Goal: Task Accomplishment & Management: Complete application form

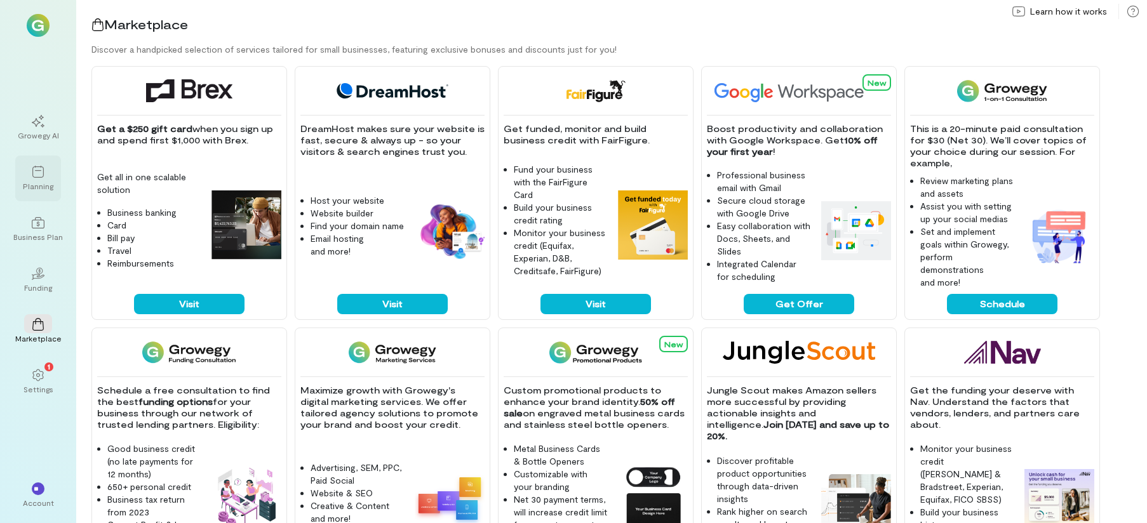
click at [48, 177] on div at bounding box center [38, 171] width 28 height 19
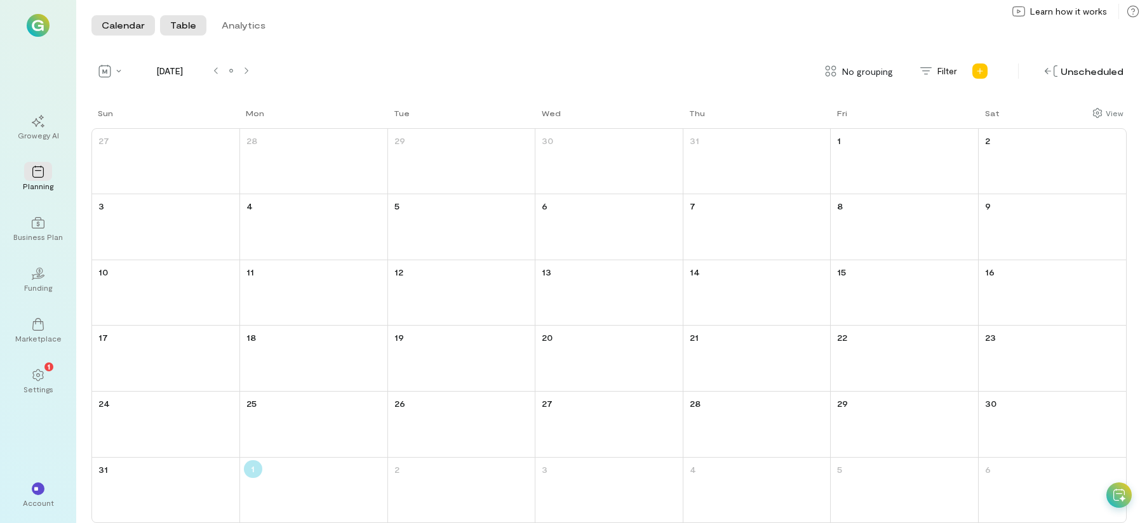
click at [183, 32] on button "Table" at bounding box center [183, 25] width 46 height 20
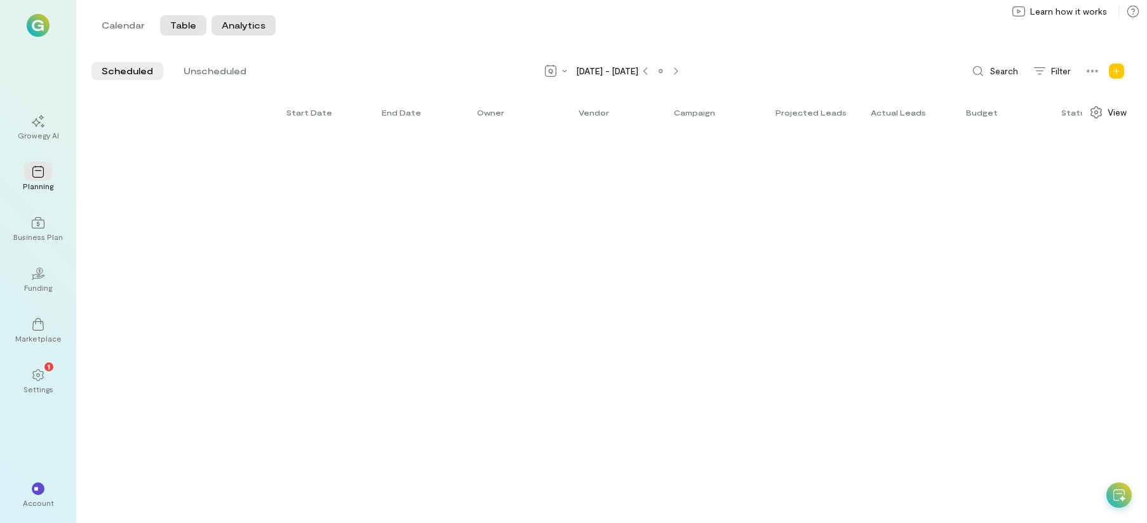
click at [222, 24] on button "Analytics" at bounding box center [244, 25] width 64 height 20
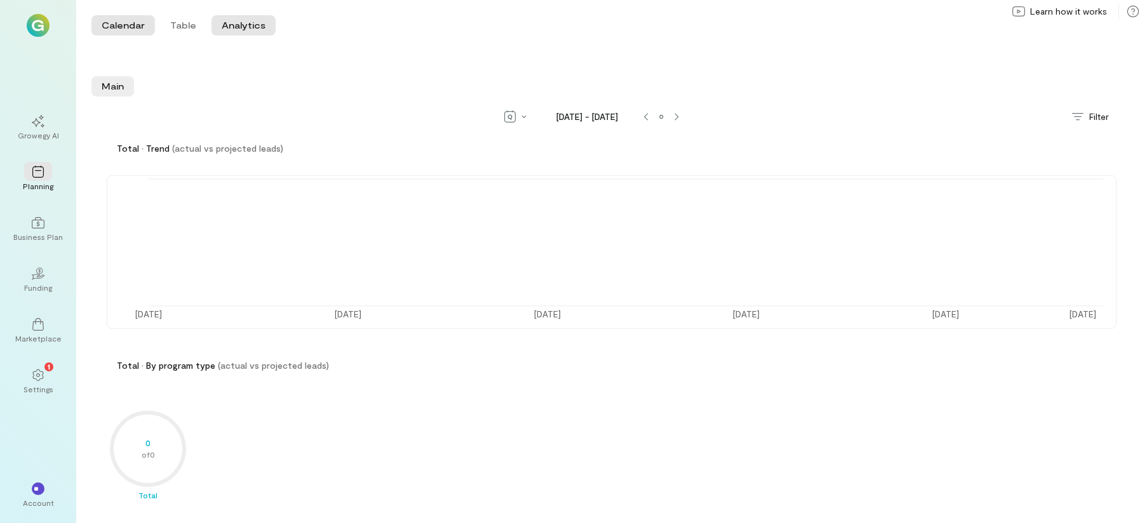
click at [150, 32] on button "Calendar" at bounding box center [123, 25] width 64 height 20
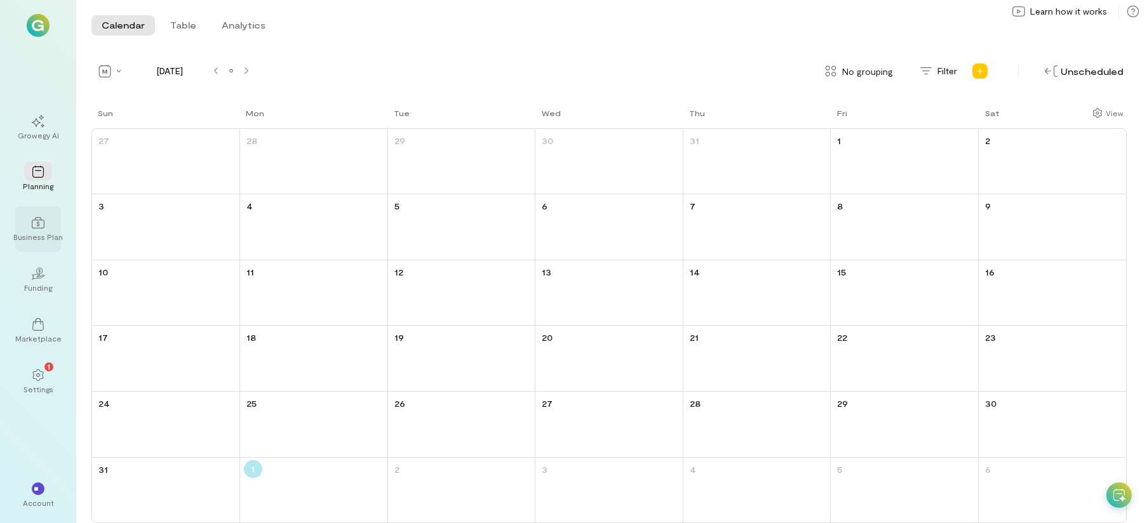
click at [49, 246] on div "Business Plan" at bounding box center [38, 229] width 46 height 46
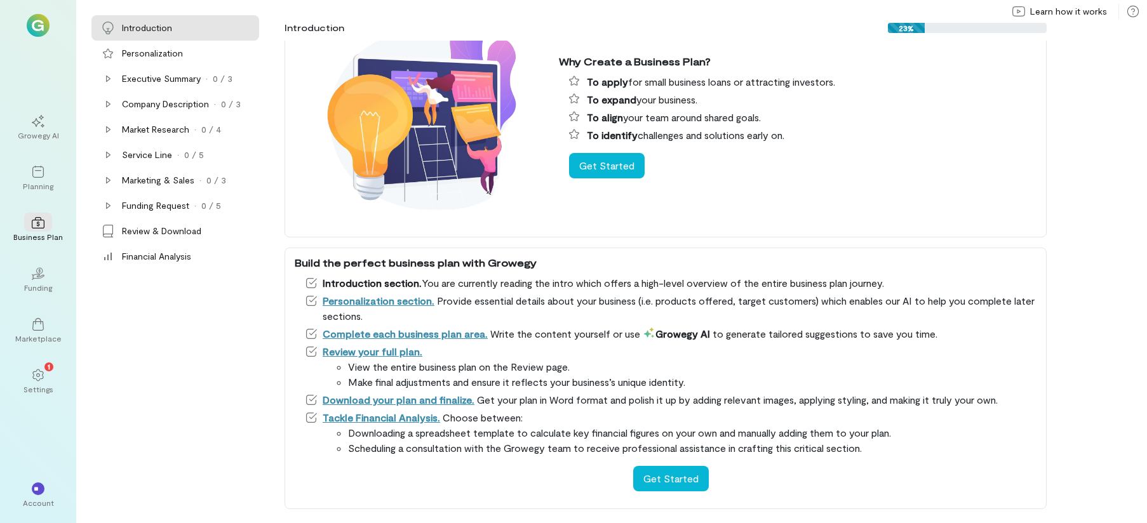
scroll to position [62, 0]
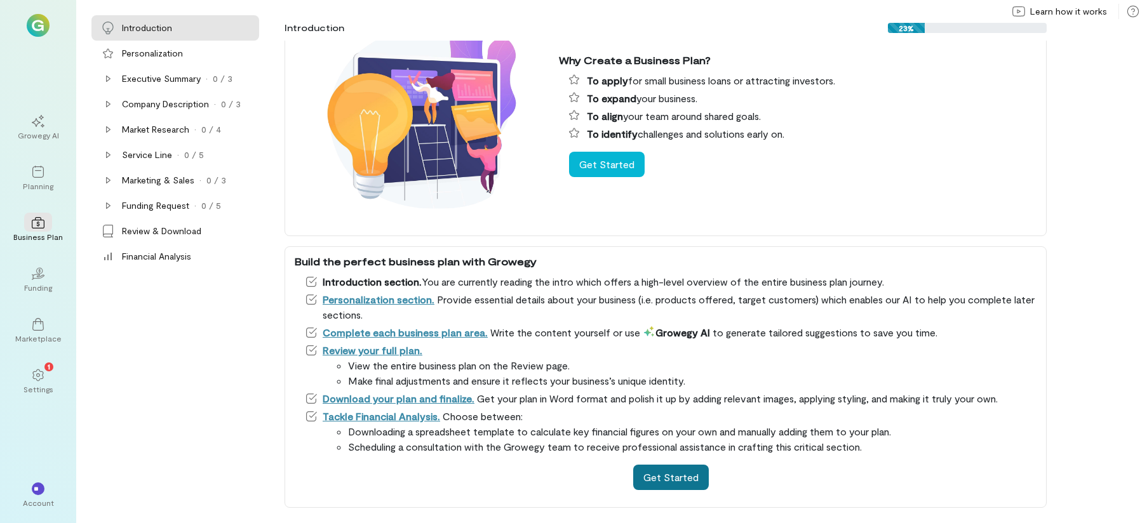
click at [659, 488] on button "Get Started" at bounding box center [671, 477] width 76 height 25
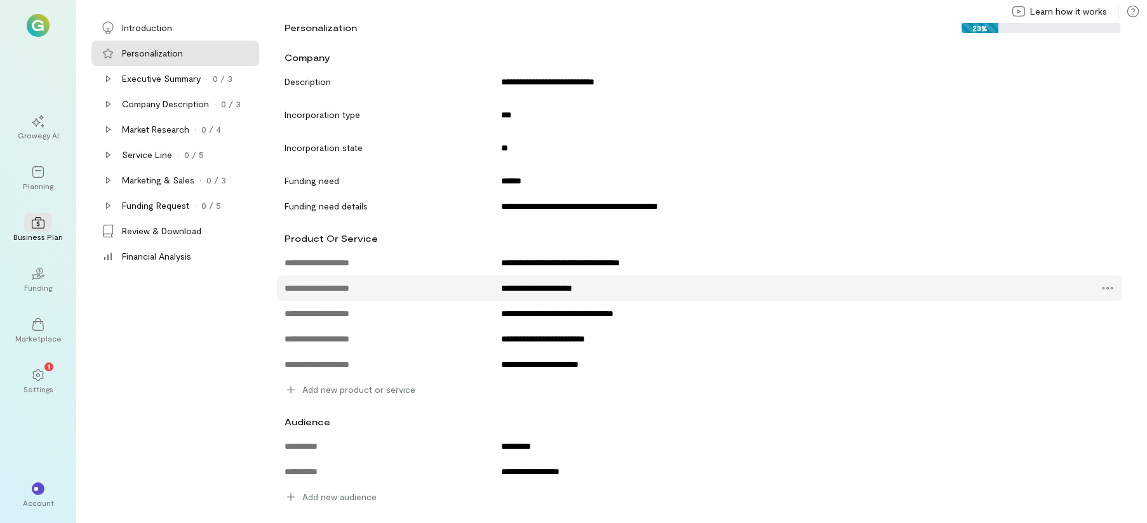
scroll to position [71, 0]
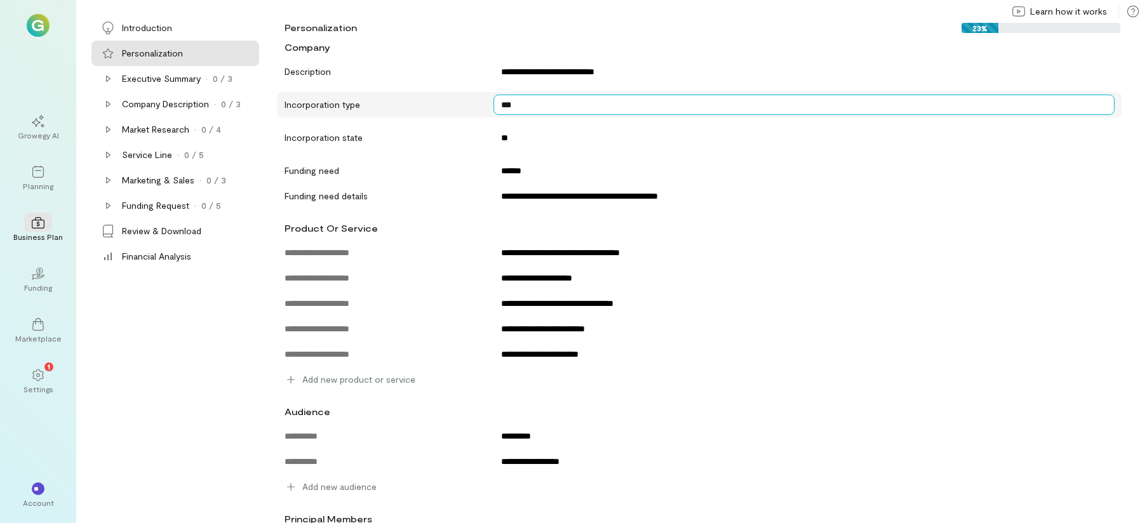
click at [559, 98] on textarea "***" at bounding box center [804, 105] width 621 height 20
click at [563, 105] on textarea "***" at bounding box center [804, 105] width 621 height 20
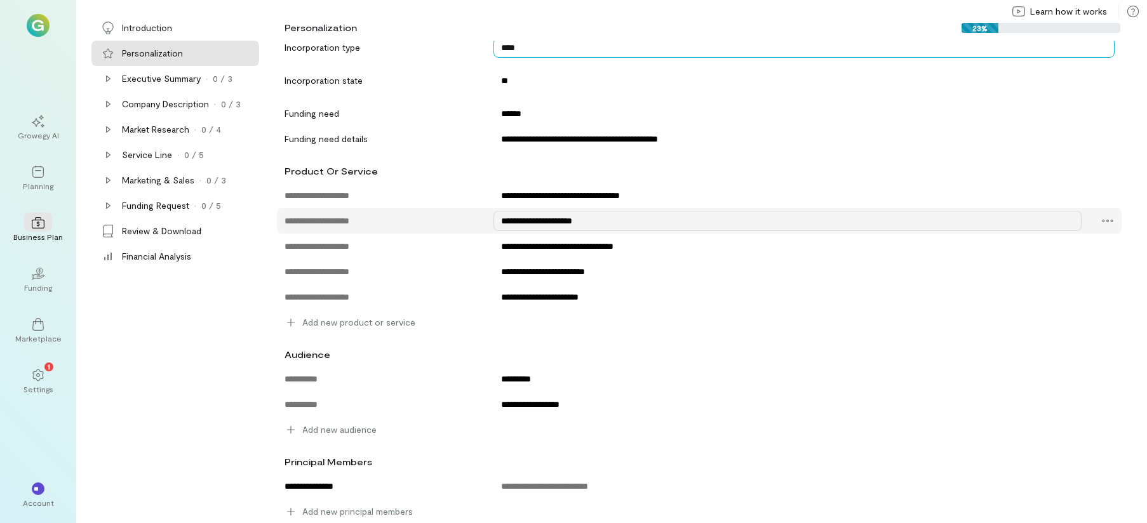
scroll to position [130, 0]
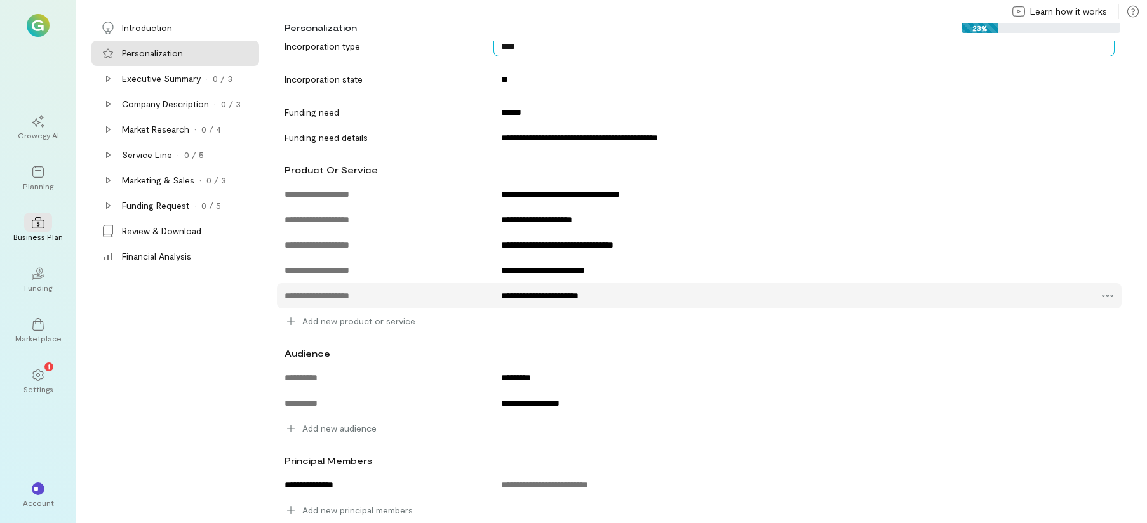
type textarea "***"
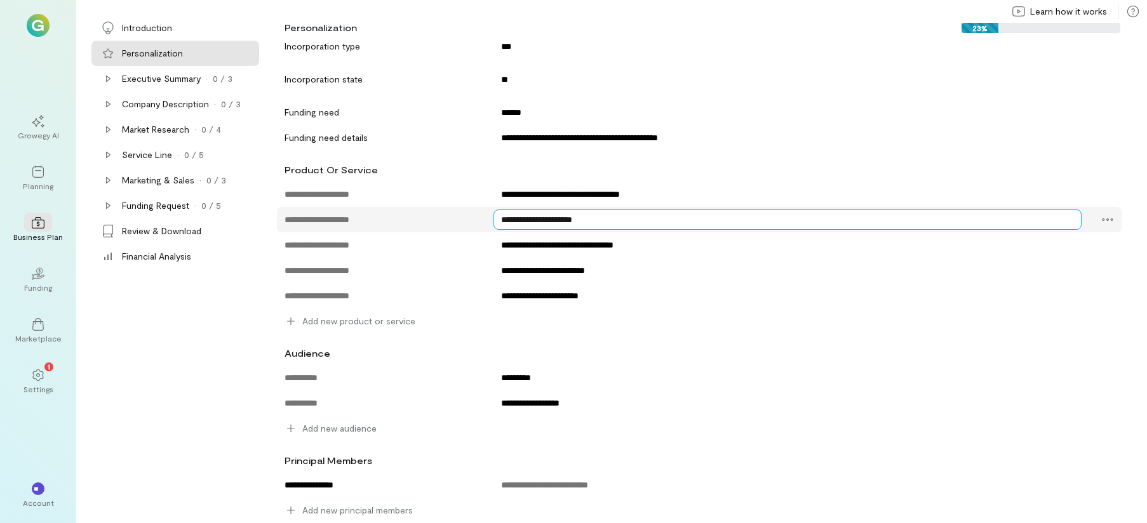
drag, startPoint x: 523, startPoint y: 220, endPoint x: 490, endPoint y: 216, distance: 33.2
click at [495, 217] on textarea "**********" at bounding box center [788, 220] width 588 height 20
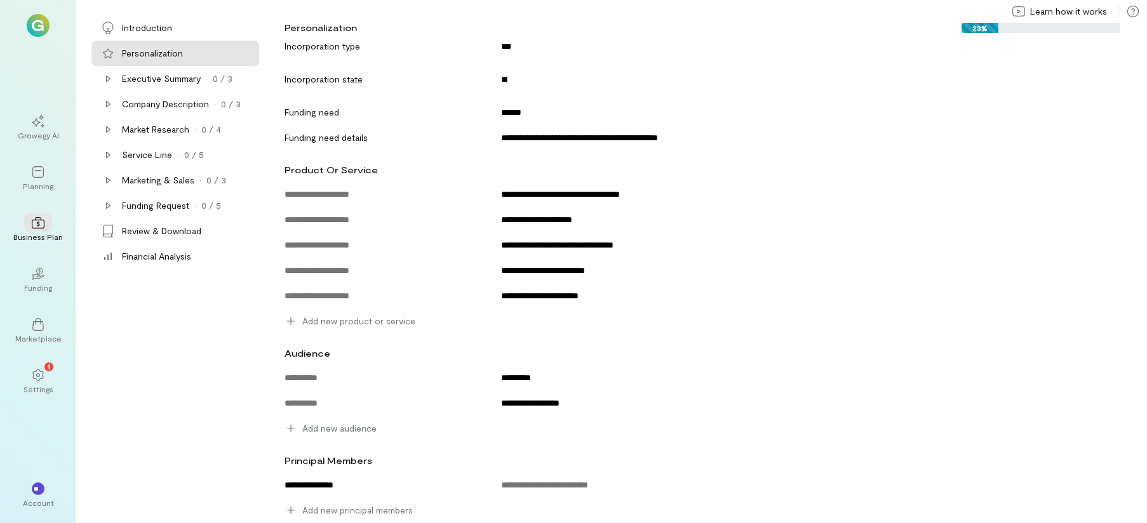
scroll to position [0, 0]
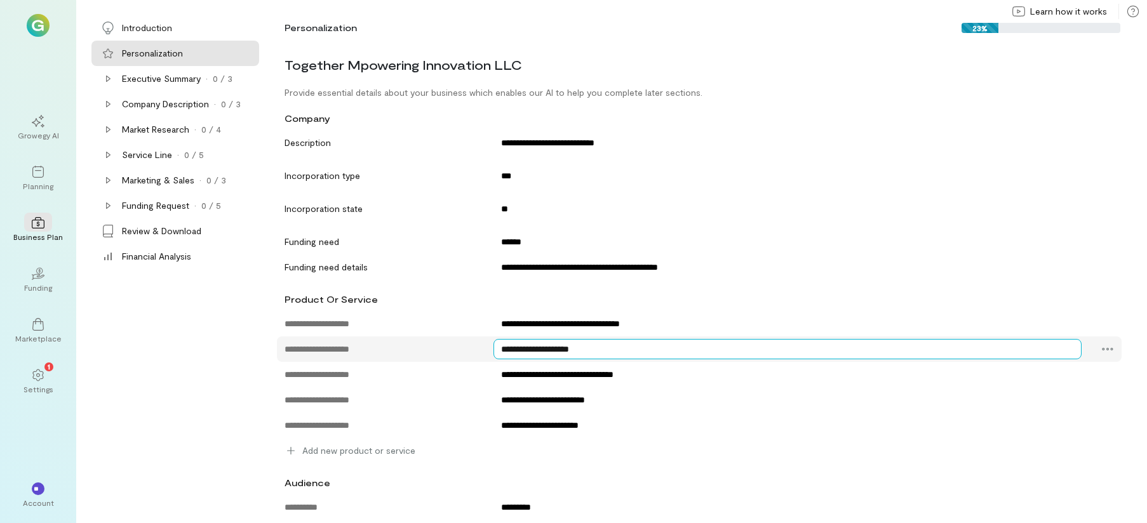
type textarea "**********"
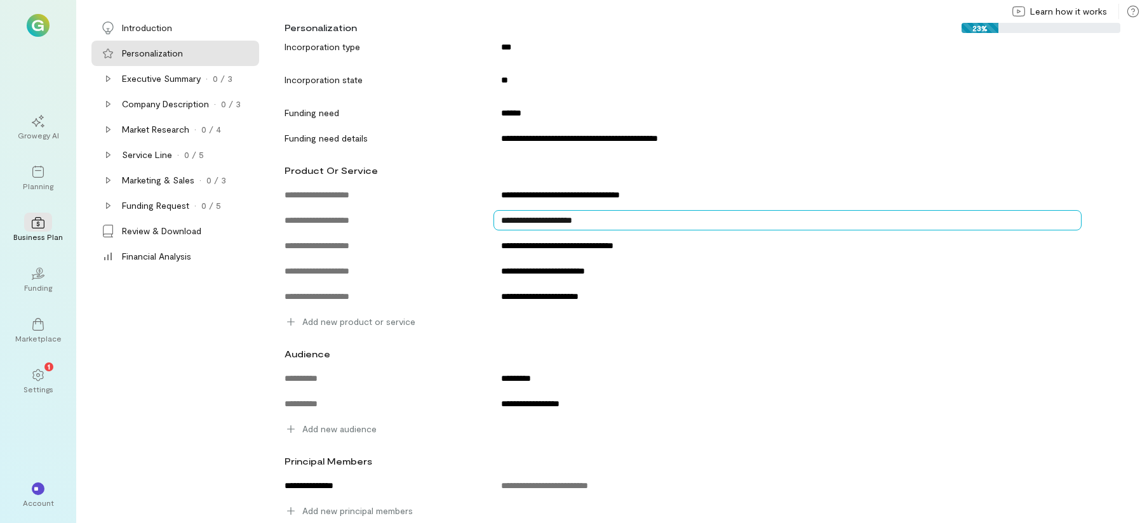
scroll to position [130, 0]
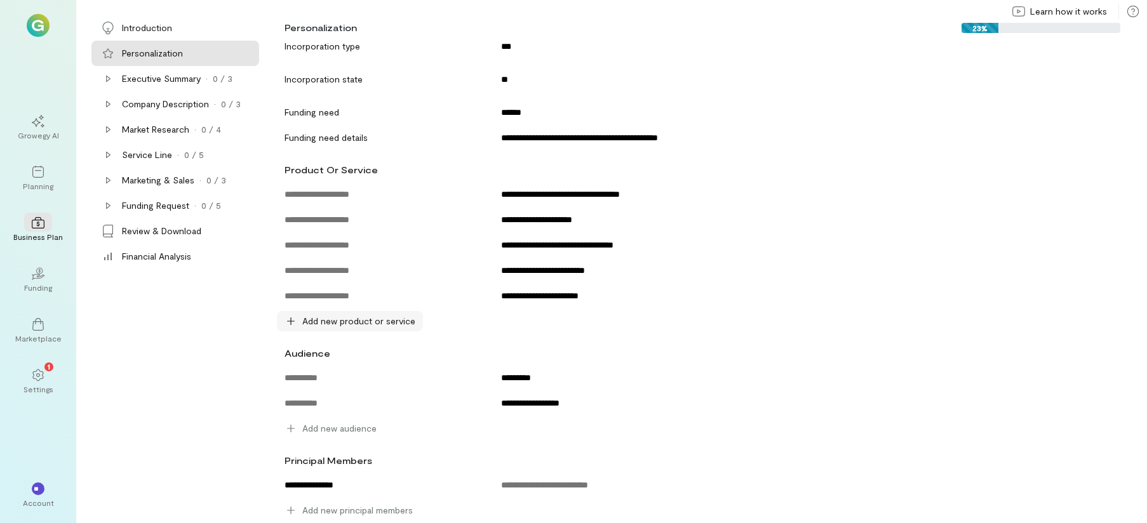
click at [367, 325] on span "Add new product or service" at bounding box center [358, 321] width 113 height 13
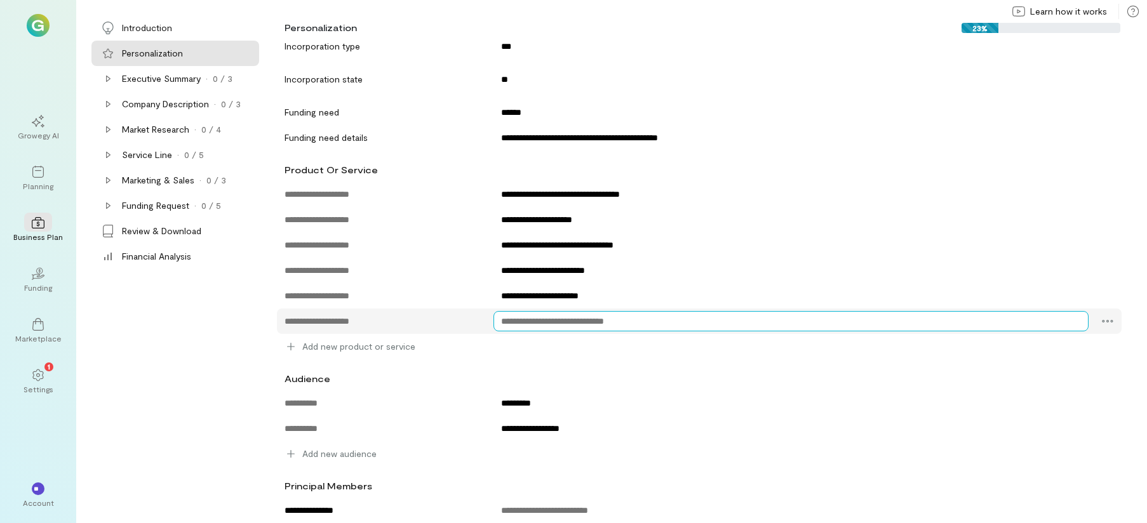
click at [516, 320] on textarea at bounding box center [792, 321] width 596 height 20
type textarea "*********"
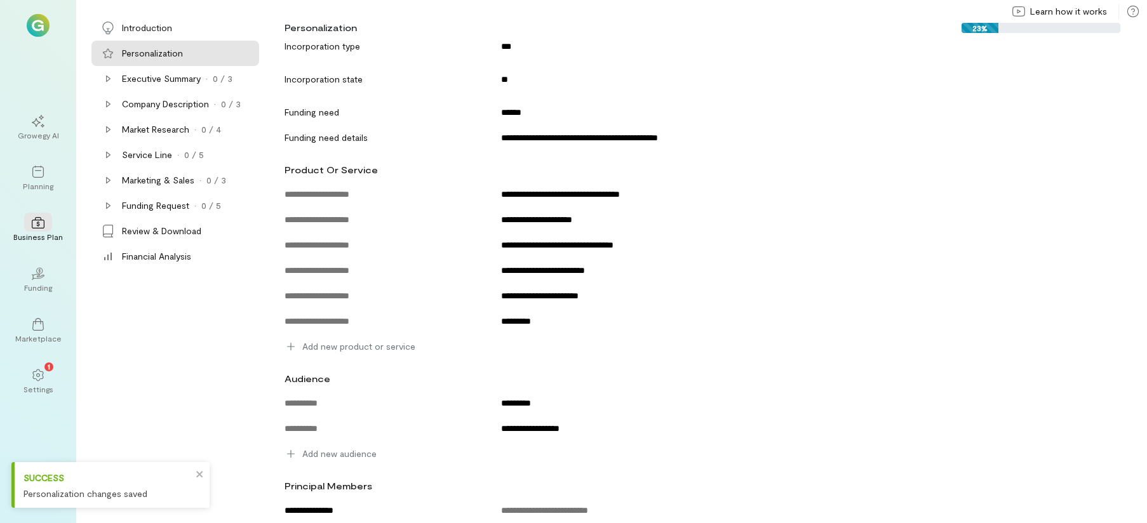
click at [517, 356] on div "Add new product or service" at bounding box center [699, 346] width 845 height 25
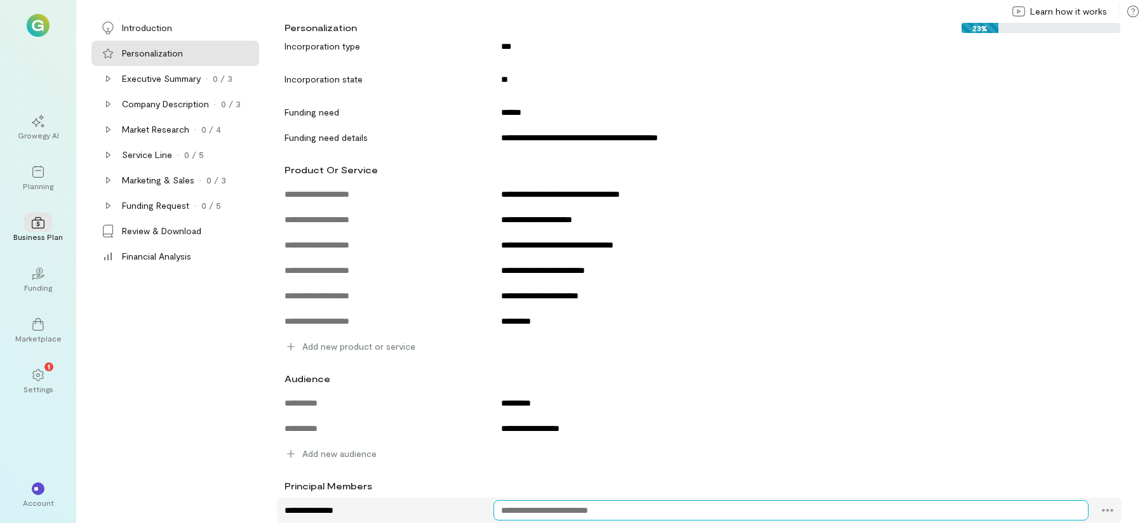
click at [571, 511] on textarea at bounding box center [792, 511] width 596 height 20
drag, startPoint x: 557, startPoint y: 511, endPoint x: 602, endPoint y: 514, distance: 44.5
click at [602, 514] on textarea at bounding box center [792, 511] width 596 height 20
click at [603, 513] on textarea at bounding box center [792, 511] width 596 height 20
click at [602, 513] on textarea at bounding box center [792, 511] width 596 height 20
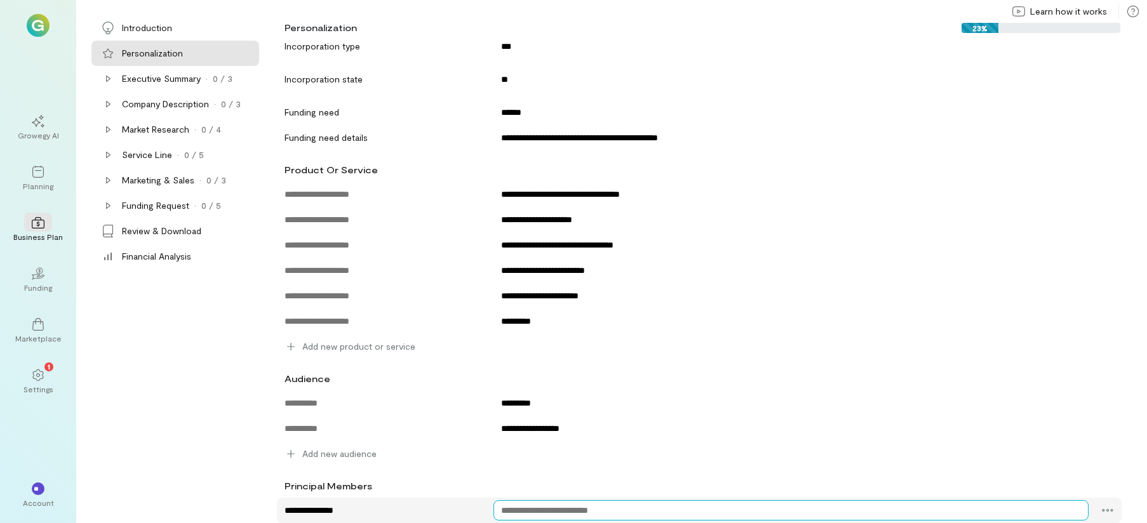
drag, startPoint x: 601, startPoint y: 508, endPoint x: 575, endPoint y: 512, distance: 25.7
click at [575, 512] on textarea at bounding box center [792, 511] width 596 height 20
type textarea "**********"
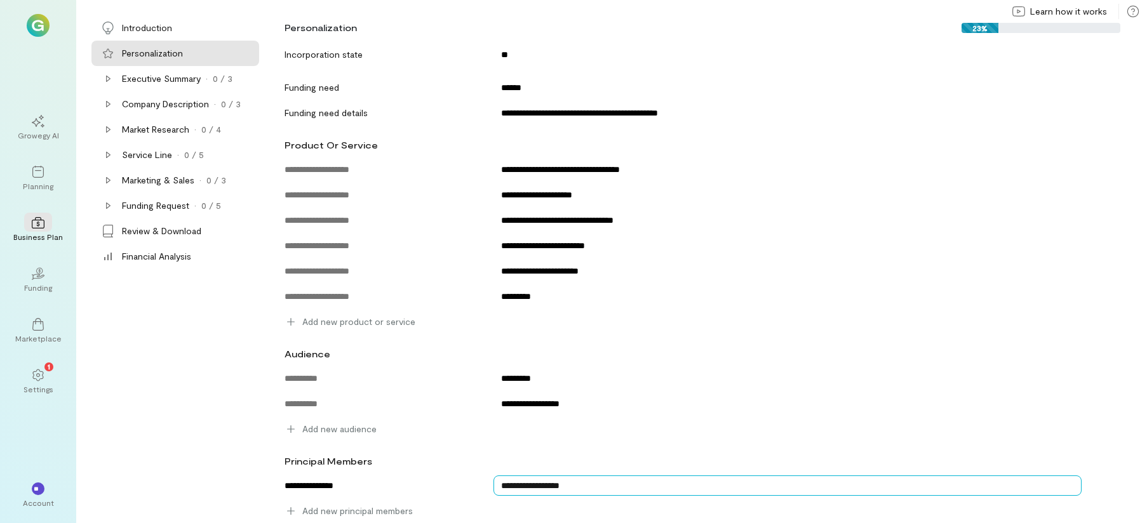
scroll to position [155, 0]
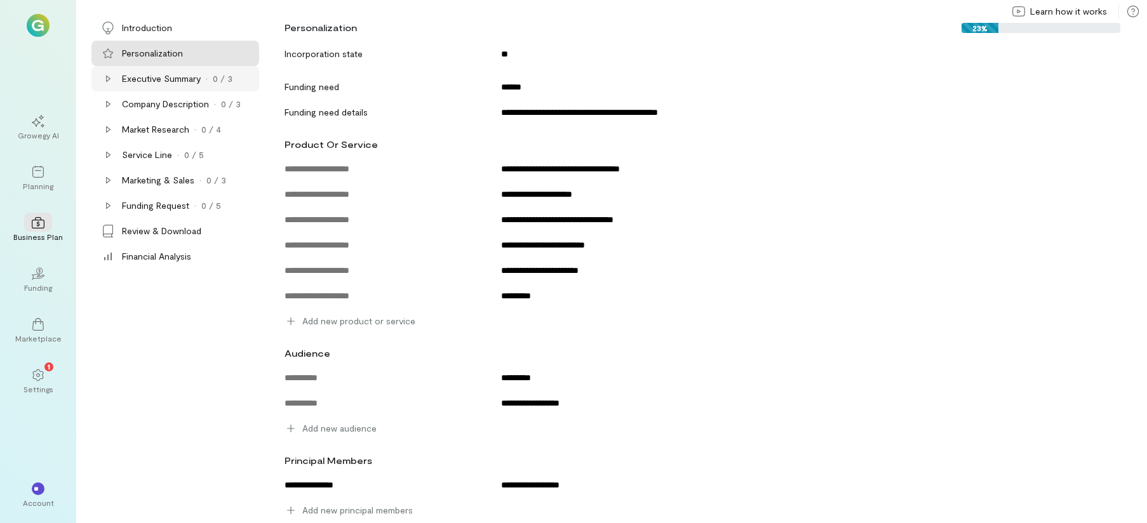
click at [199, 83] on div "Executive Summary" at bounding box center [161, 78] width 79 height 13
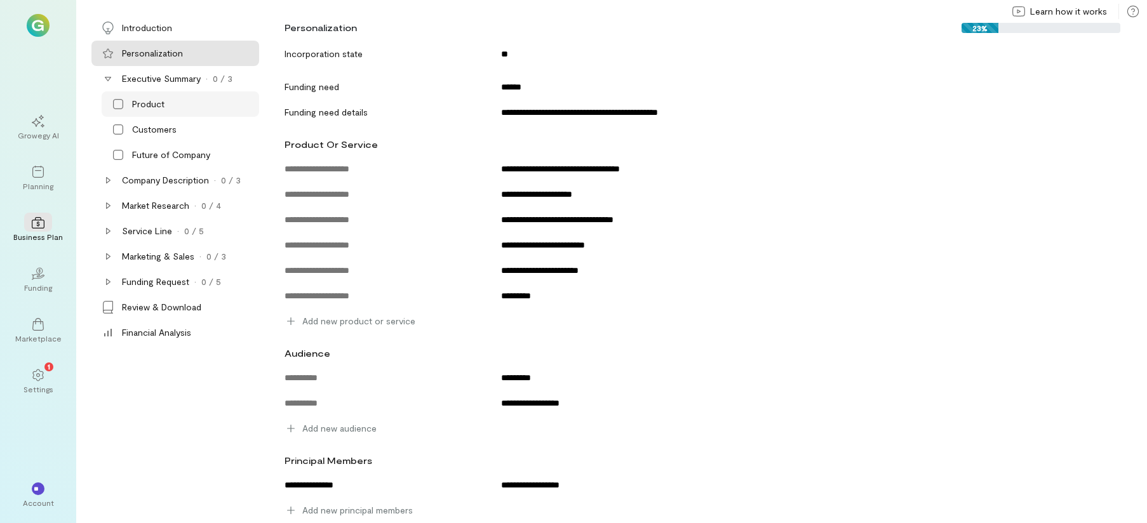
click at [194, 99] on div "Product" at bounding box center [194, 104] width 124 height 13
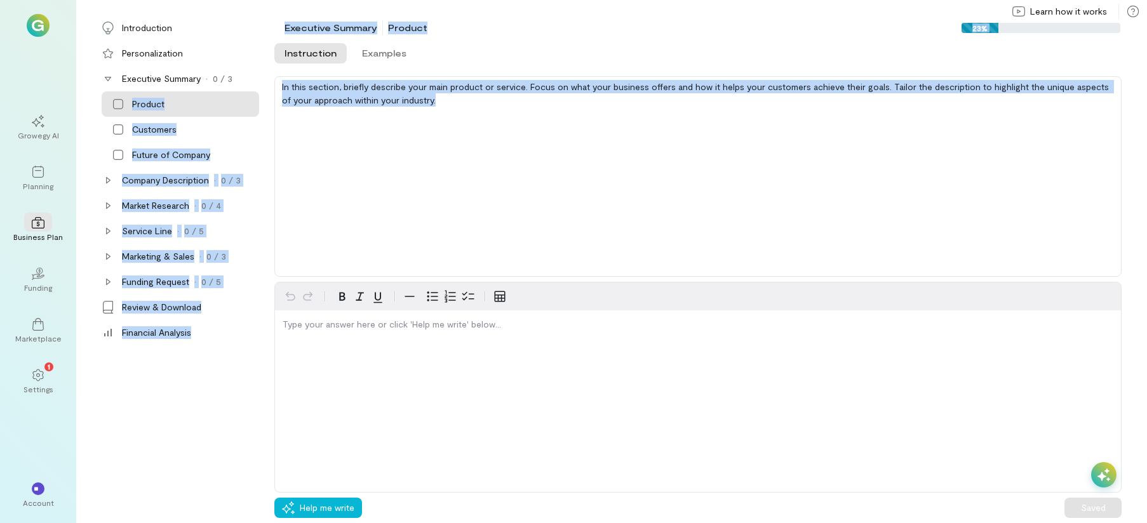
drag, startPoint x: 422, startPoint y: 98, endPoint x: 259, endPoint y: 74, distance: 165.0
click at [262, 74] on div "Introduction Personalization Executive Summary · 0 / 3 Product Customers Future…" at bounding box center [619, 269] width 1056 height 508
click at [338, 97] on div "In this section, briefly describe your main product or service. Focus on what y…" at bounding box center [697, 176] width 847 height 201
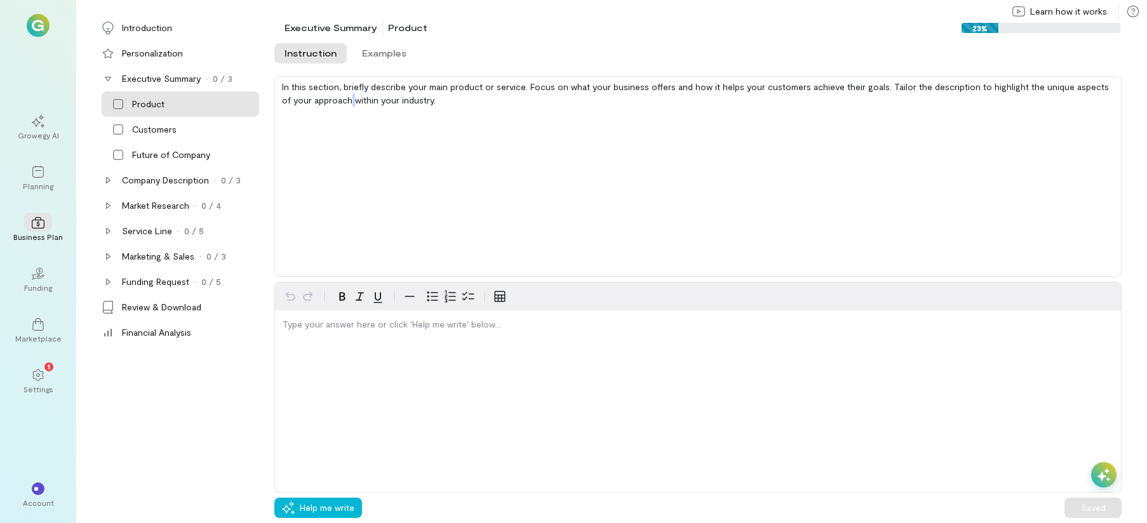
click at [338, 97] on div "In this section, briefly describe your main product or service. Focus on what y…" at bounding box center [697, 176] width 847 height 201
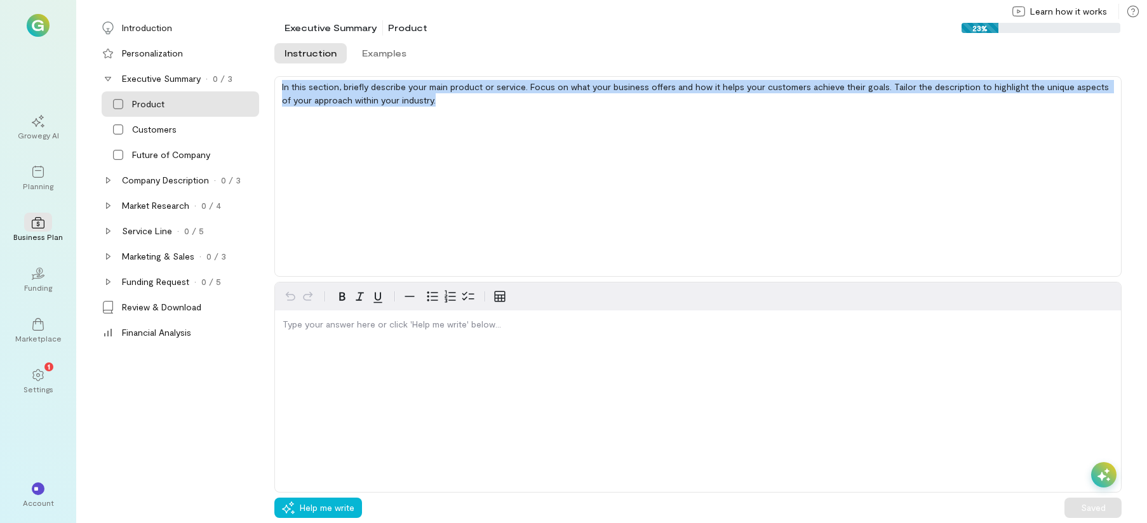
click at [338, 97] on div "In this section, briefly describe your main product or service. Focus on what y…" at bounding box center [697, 176] width 847 height 201
click at [391, 100] on div "In this section, briefly describe your main product or service. Focus on what y…" at bounding box center [697, 176] width 847 height 201
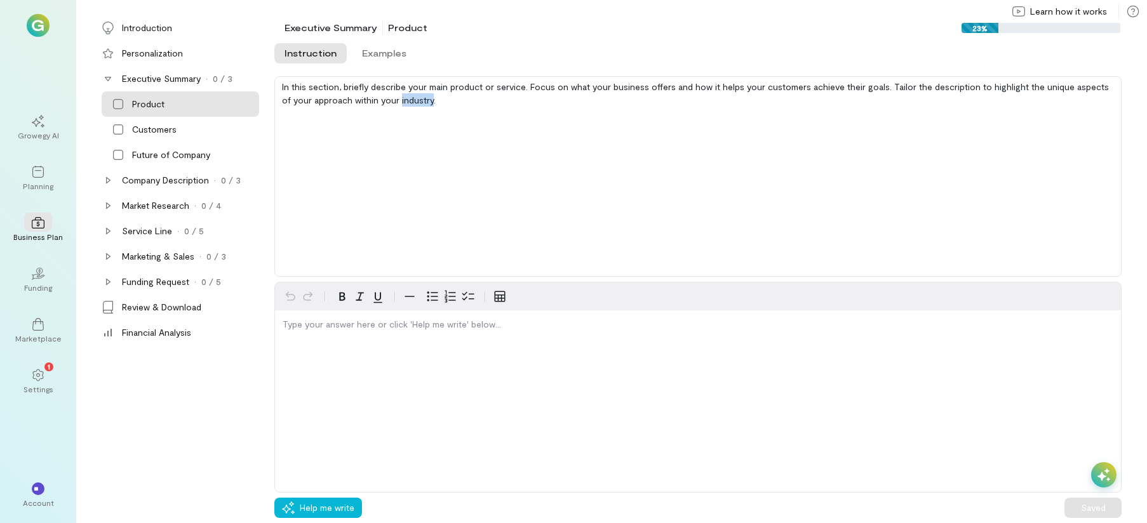
click at [391, 98] on div "In this section, briefly describe your main product or service. Focus on what y…" at bounding box center [697, 176] width 847 height 201
click at [392, 93] on div "In this section, briefly describe your main product or service. Focus on what y…" at bounding box center [697, 176] width 847 height 201
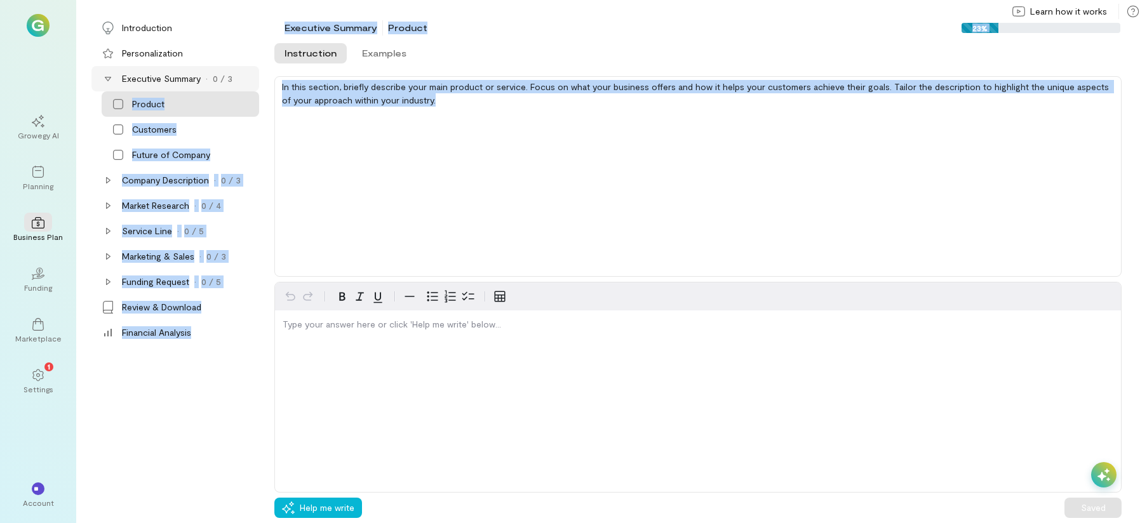
drag, startPoint x: 445, startPoint y: 95, endPoint x: 197, endPoint y: 89, distance: 248.4
click at [207, 90] on div "Introduction Personalization Executive Summary · 0 / 3 Product Customers Future…" at bounding box center [619, 269] width 1056 height 508
click at [236, 376] on div "Introduction Personalization Executive Summary · 0 / 3 Product Customers Future…" at bounding box center [175, 269] width 173 height 508
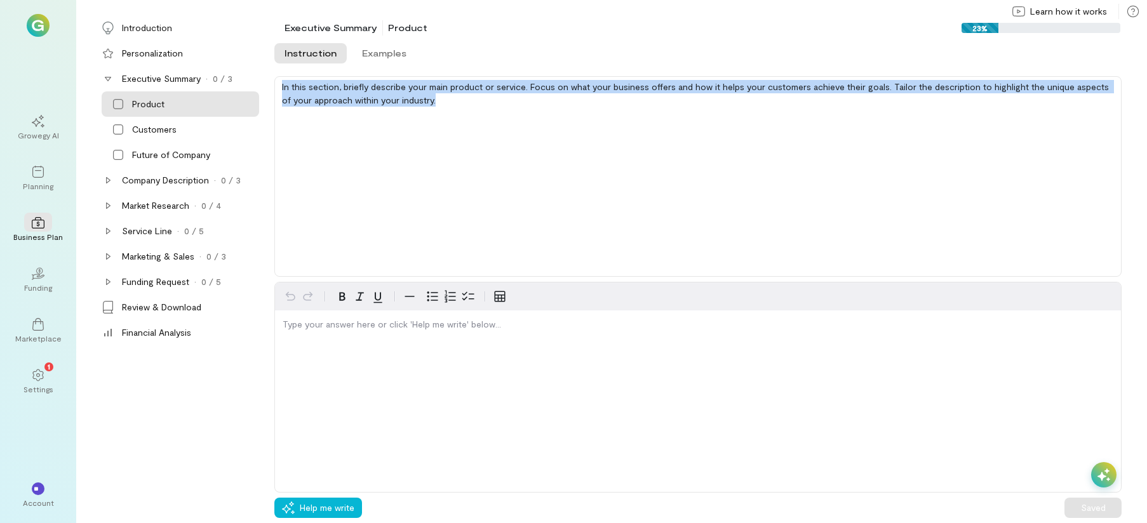
drag, startPoint x: 456, startPoint y: 111, endPoint x: 277, endPoint y: 86, distance: 180.7
click at [277, 86] on div "In this section, briefly describe your main product or service. Focus on what y…" at bounding box center [697, 176] width 847 height 201
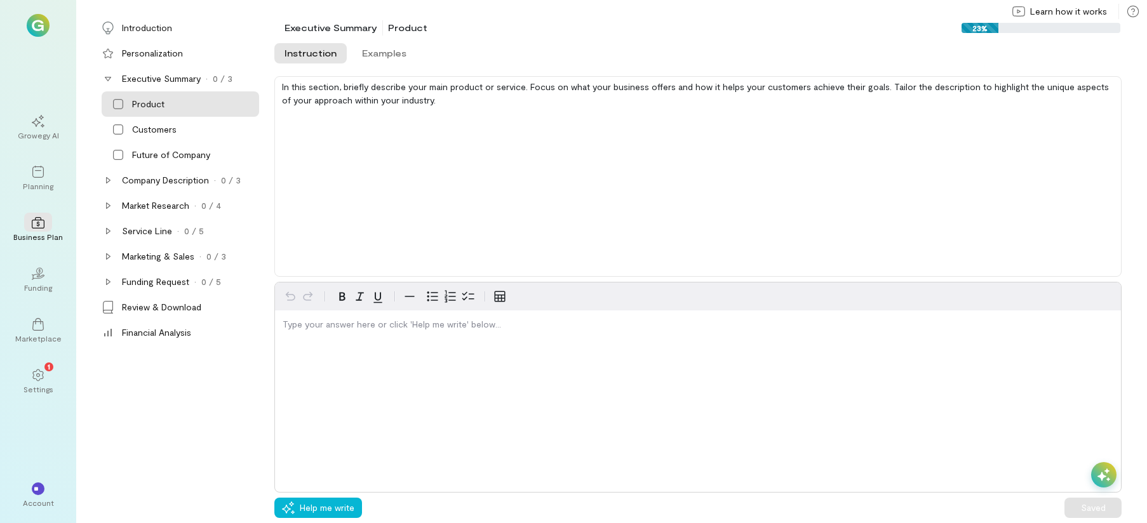
click at [467, 382] on div "Type your answer here or click 'Help me write' below…" at bounding box center [697, 387] width 847 height 211
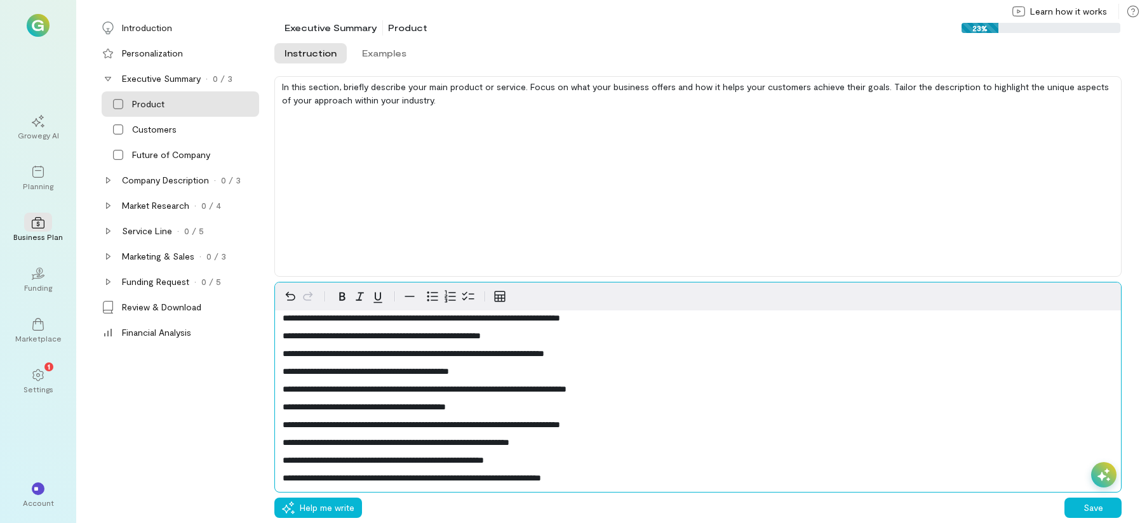
scroll to position [47, 0]
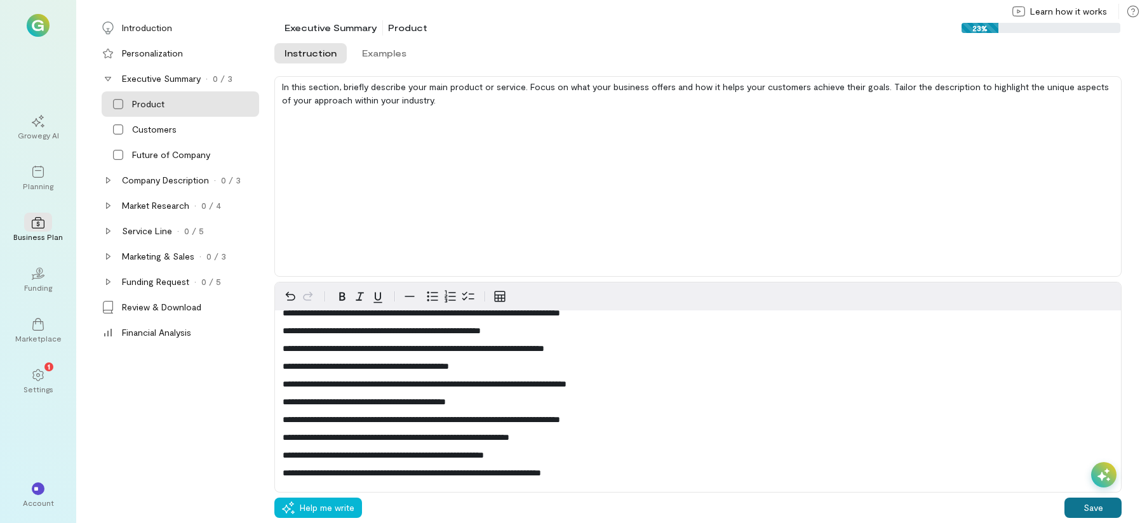
click at [1077, 509] on button "Save" at bounding box center [1093, 508] width 57 height 20
click at [201, 139] on div "Customers" at bounding box center [181, 129] width 158 height 25
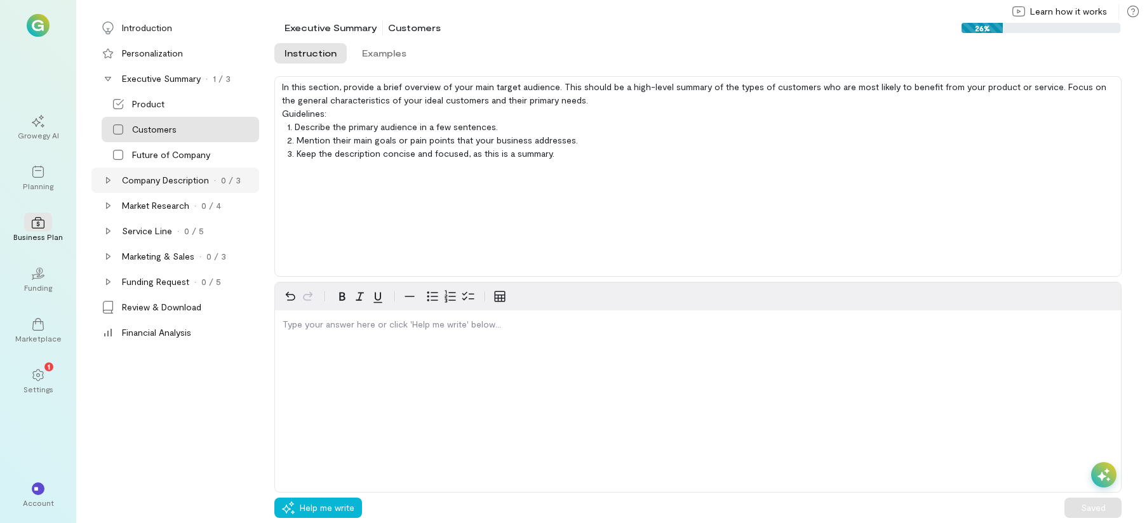
click at [193, 178] on div "Company Description" at bounding box center [165, 180] width 87 height 13
click at [162, 215] on div "Mission Statement" at bounding box center [181, 205] width 158 height 25
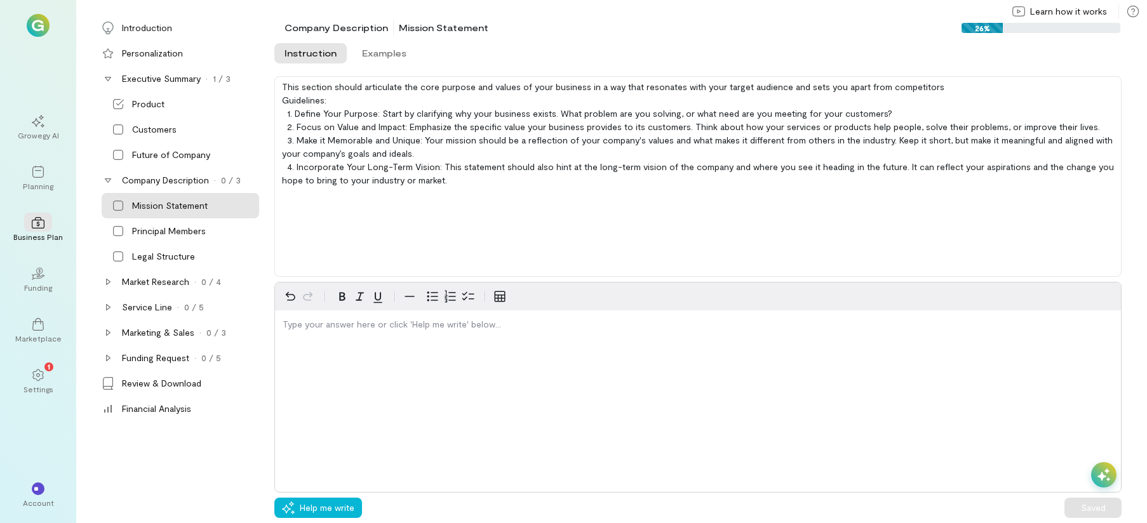
click at [313, 354] on div "Type your answer here or click 'Help me write' below…" at bounding box center [697, 387] width 847 height 211
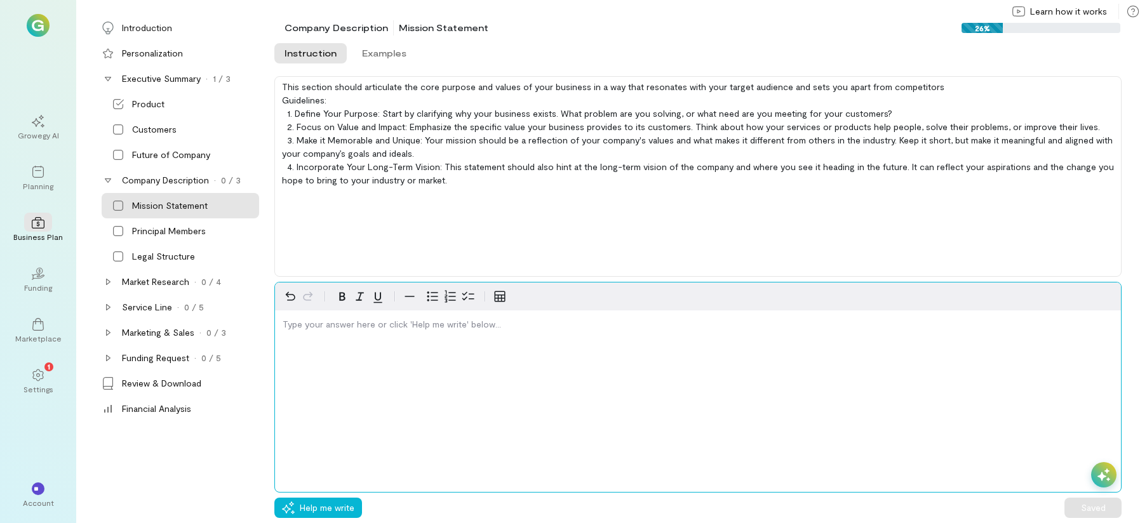
click at [318, 333] on div "editable markdown" at bounding box center [698, 327] width 846 height 33
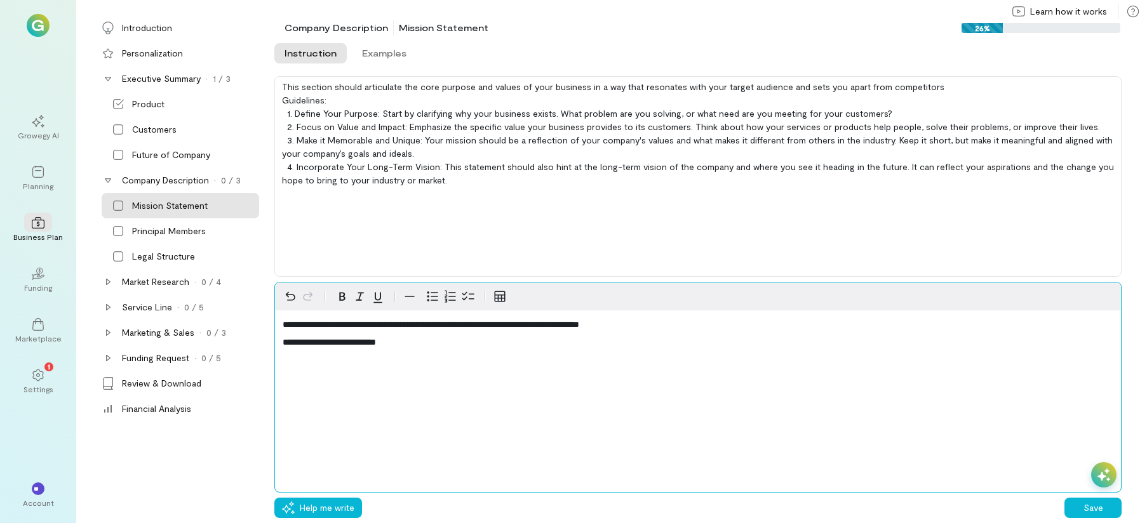
click at [283, 343] on span "**********" at bounding box center [329, 342] width 93 height 9
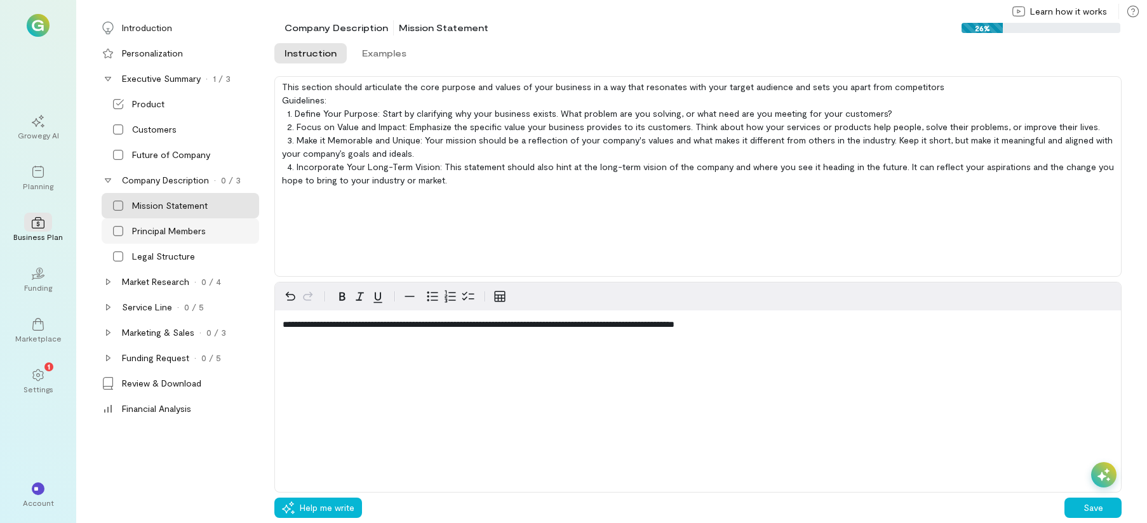
click at [122, 233] on icon at bounding box center [118, 231] width 13 height 13
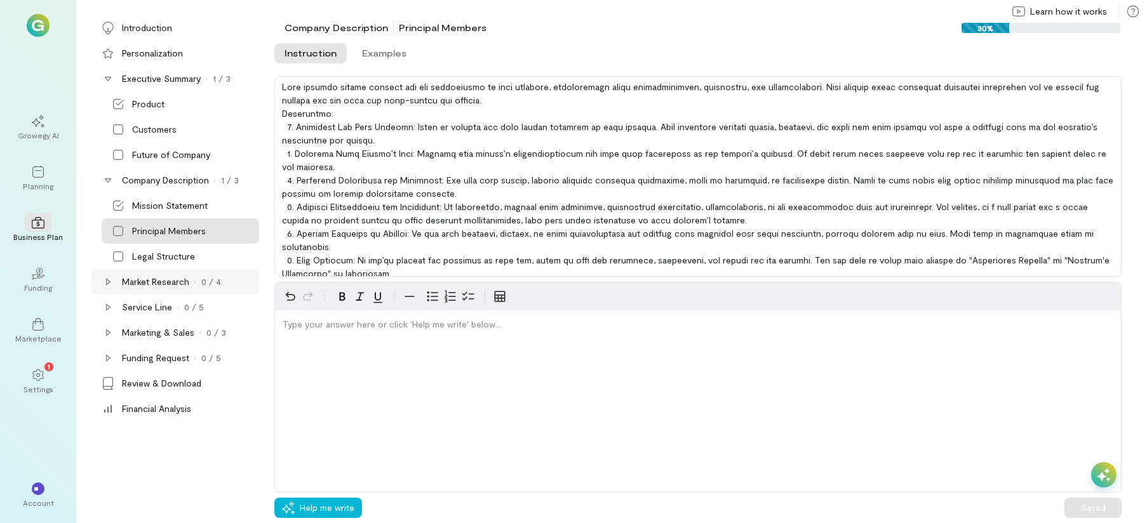
click at [115, 283] on div "Market Research · 0 / 4" at bounding box center [175, 281] width 168 height 25
click at [111, 336] on icon at bounding box center [108, 333] width 10 height 10
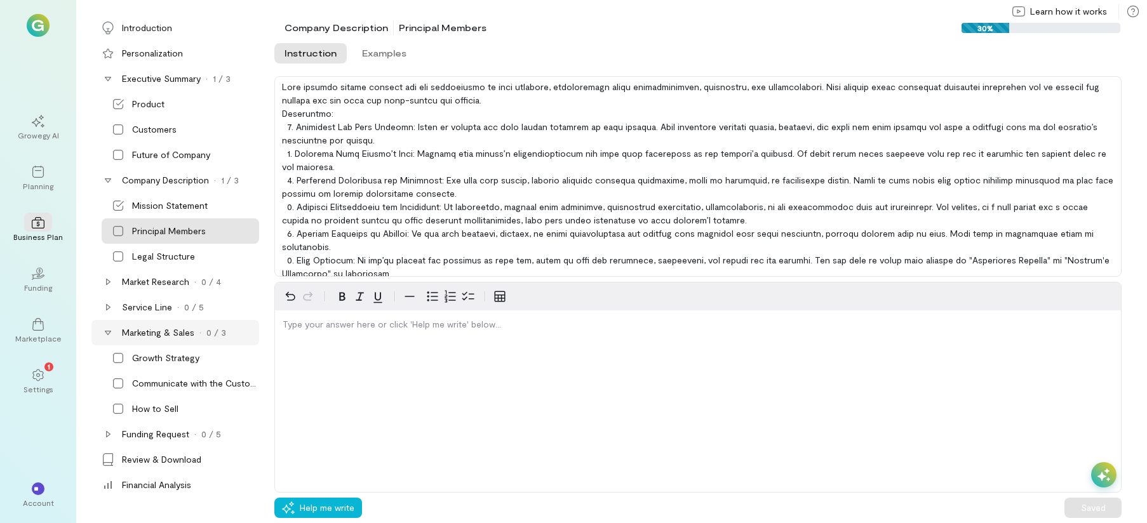
click at [110, 332] on icon at bounding box center [108, 333] width 6 height 4
click at [115, 358] on div "Funding Request · 0 / 5" at bounding box center [175, 358] width 168 height 25
click at [116, 356] on div "Funding Request · 0 / 5" at bounding box center [175, 358] width 168 height 25
click at [103, 332] on icon at bounding box center [108, 333] width 10 height 10
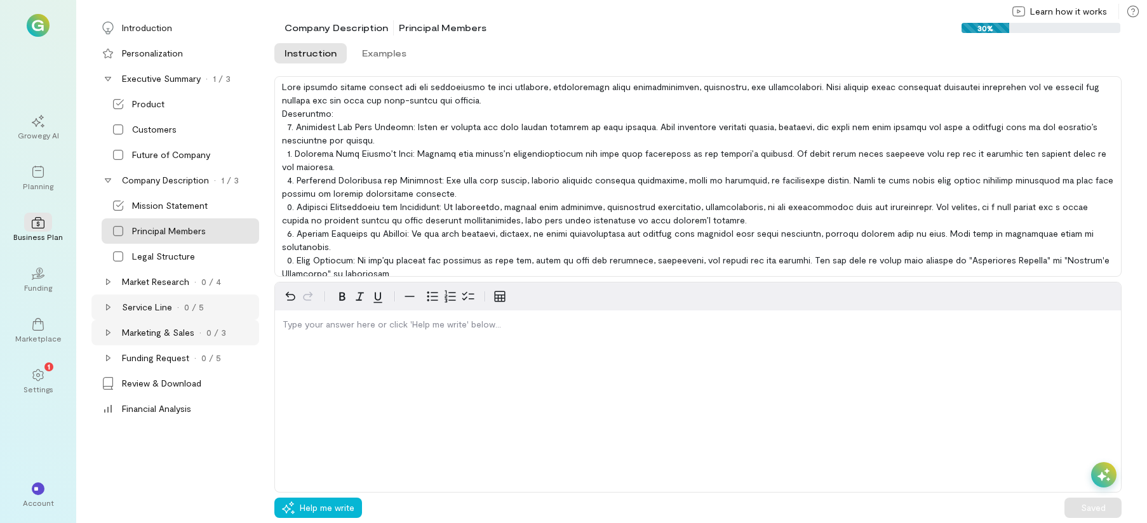
click at [105, 315] on div "Service Line · 0 / 5" at bounding box center [175, 307] width 168 height 25
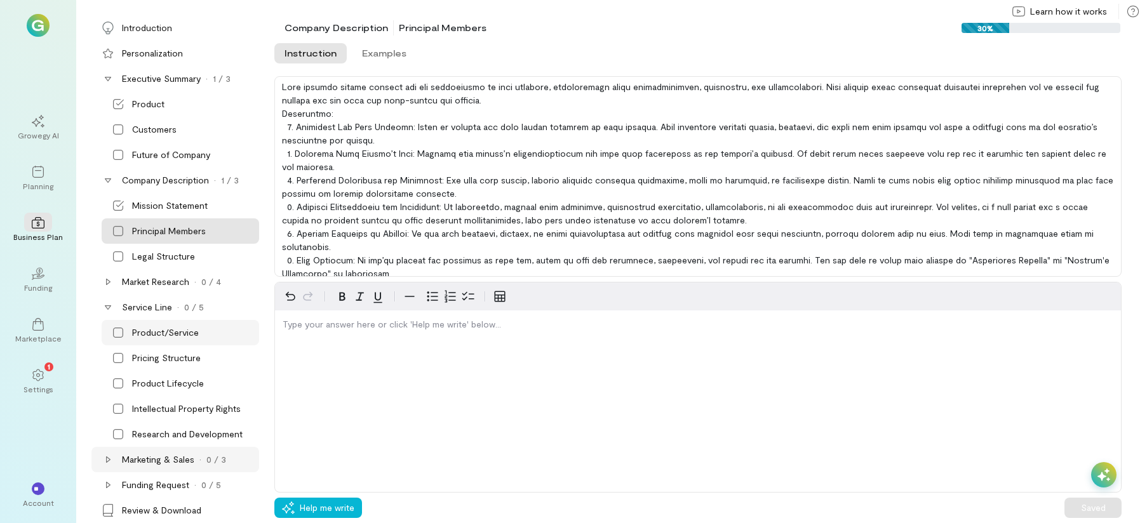
click at [114, 332] on icon at bounding box center [118, 332] width 13 height 13
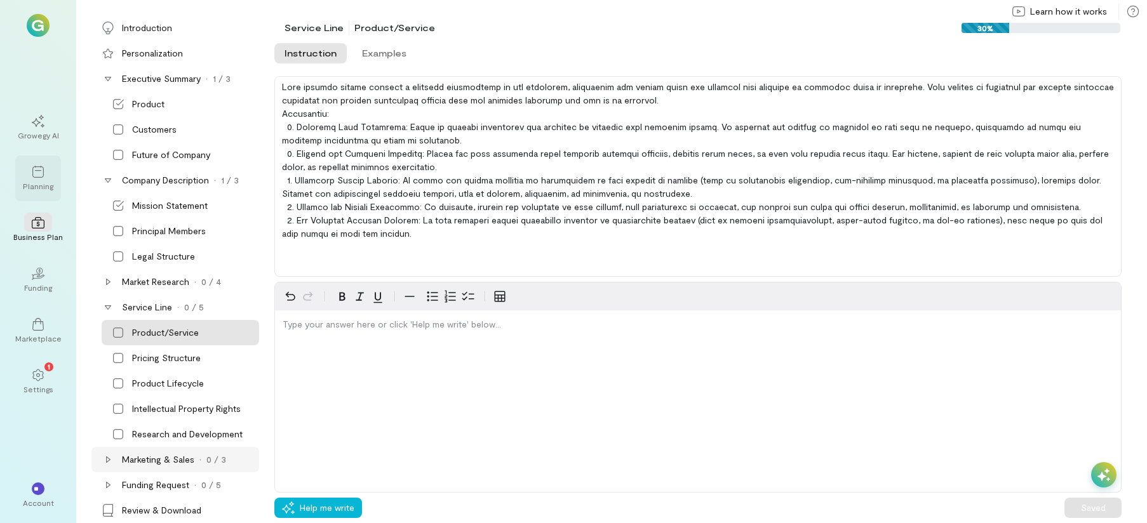
click at [33, 193] on div "Planning" at bounding box center [38, 179] width 46 height 46
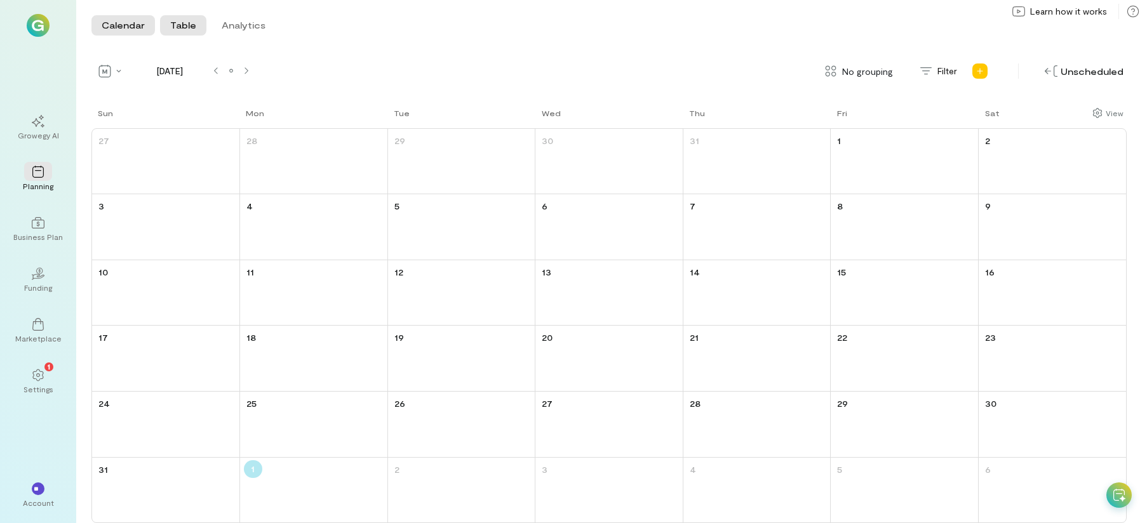
click at [184, 28] on button "Table" at bounding box center [183, 25] width 46 height 20
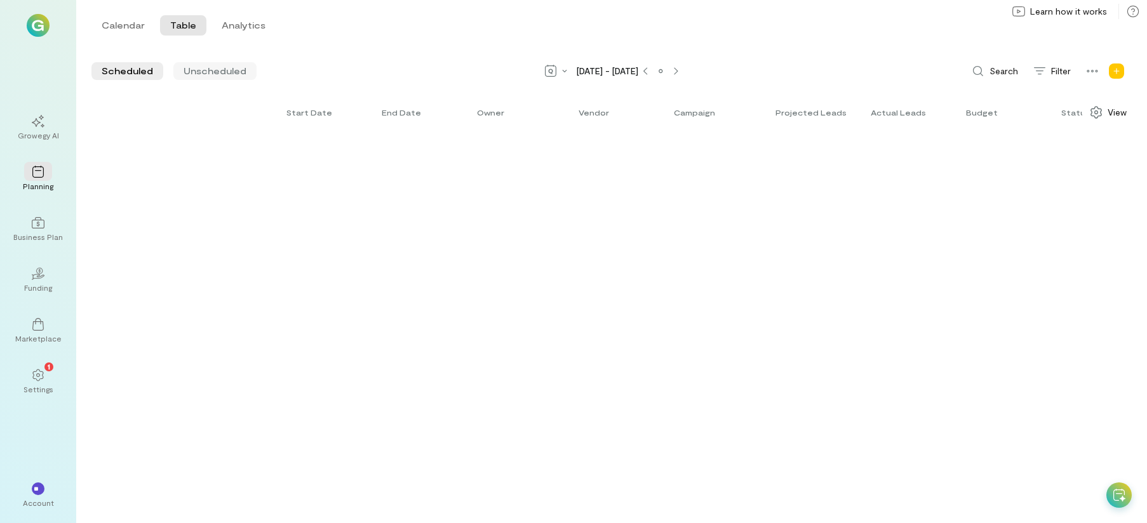
click at [224, 66] on span "Unscheduled" at bounding box center [215, 71] width 63 height 13
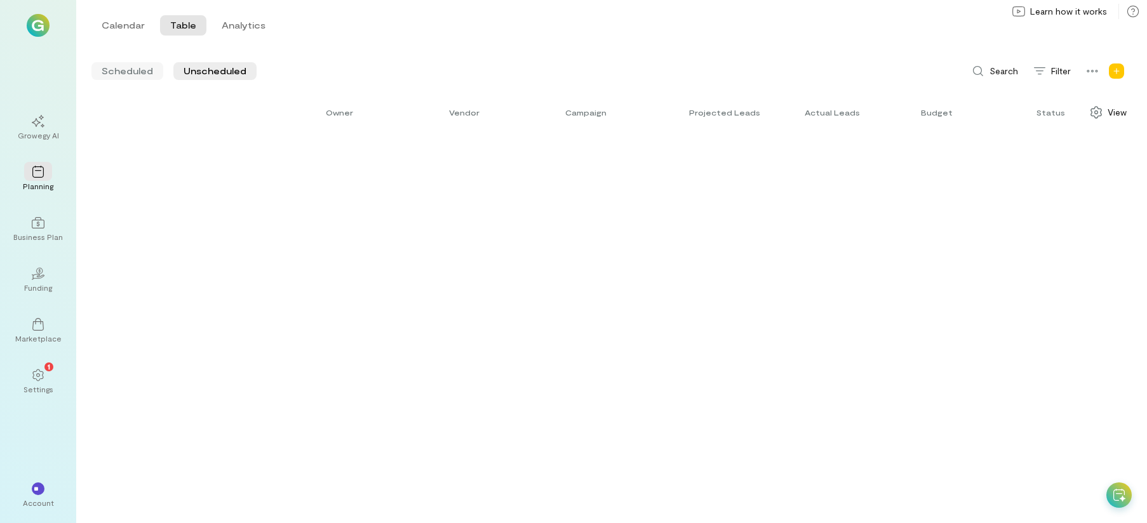
click at [142, 76] on span "Scheduled" at bounding box center [127, 71] width 51 height 13
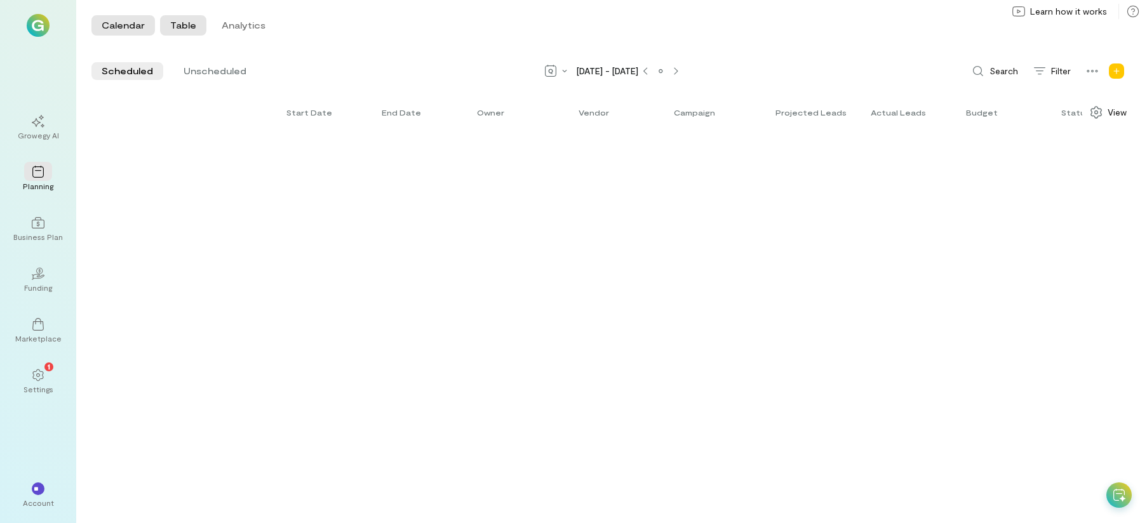
click at [93, 18] on button "Calendar" at bounding box center [123, 25] width 64 height 20
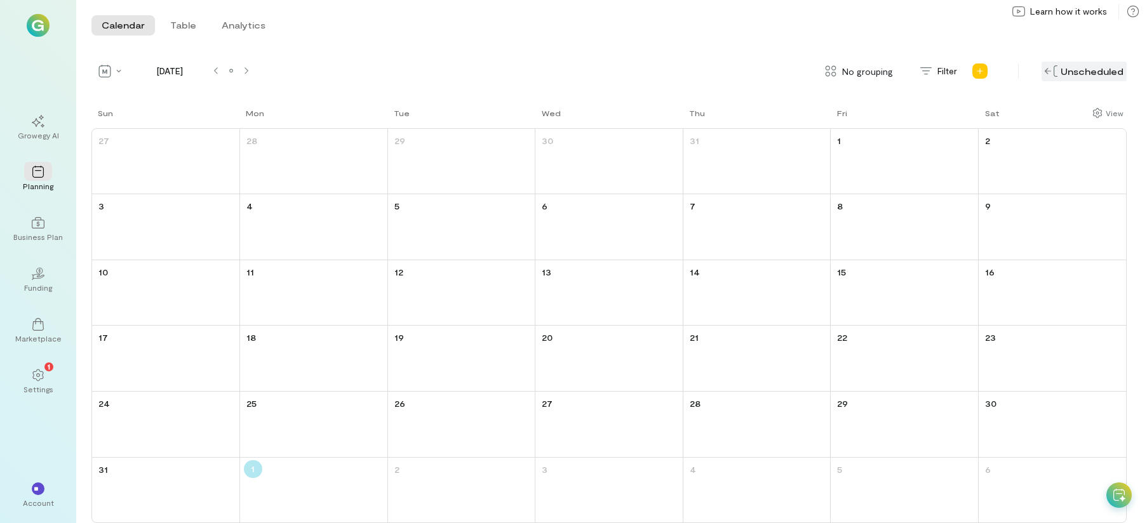
click at [1100, 71] on div "Unscheduled" at bounding box center [1084, 72] width 85 height 20
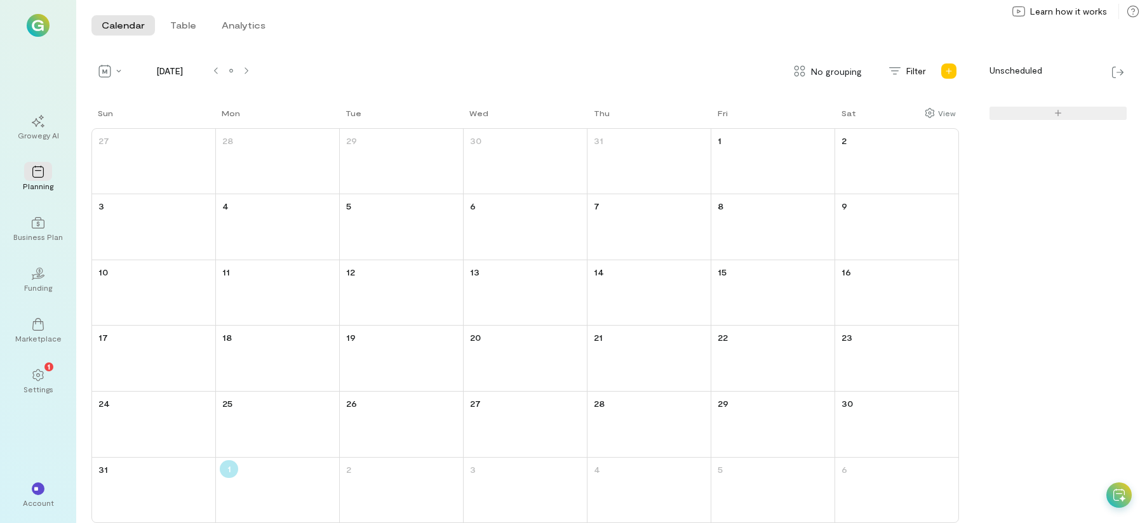
click at [1028, 115] on div at bounding box center [1058, 113] width 137 height 13
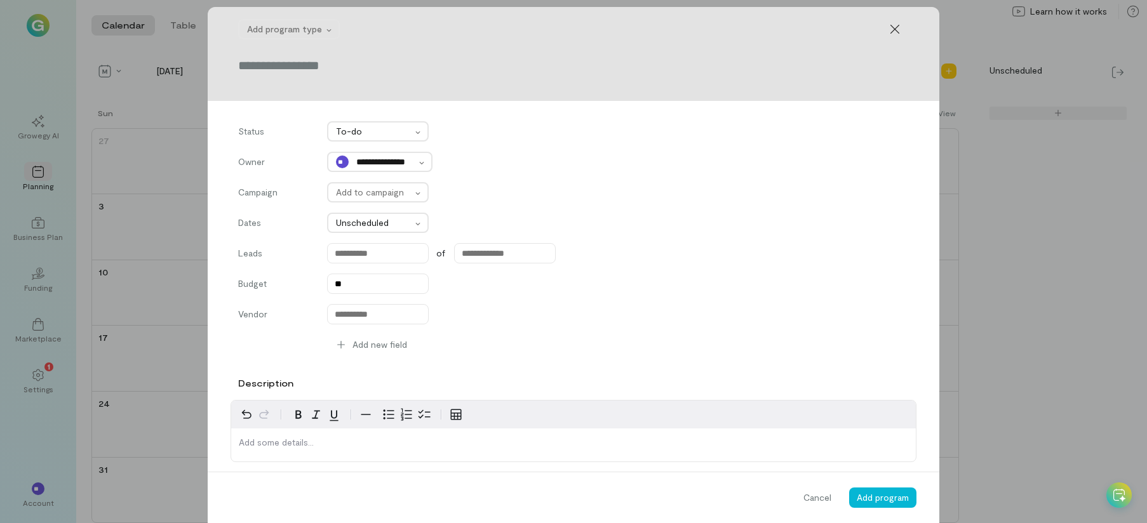
scroll to position [8, 0]
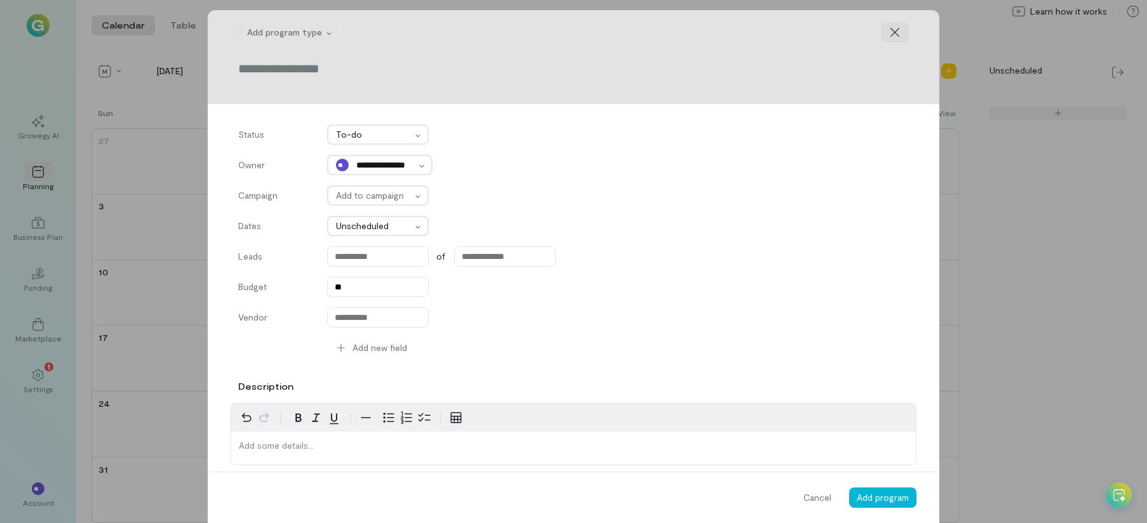
click at [891, 31] on icon at bounding box center [895, 32] width 9 height 9
